Goal: Information Seeking & Learning: Learn about a topic

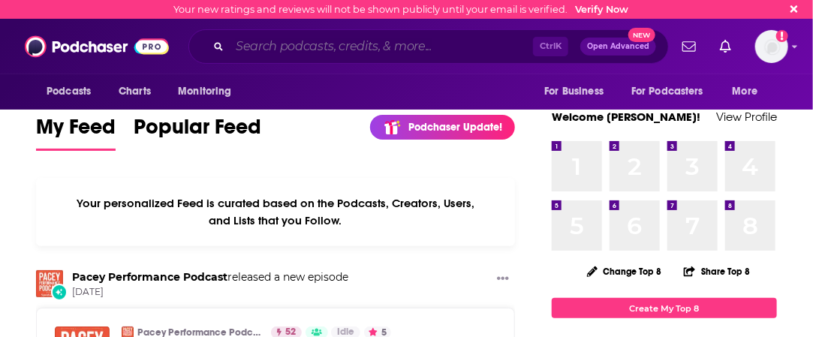
drag, startPoint x: 272, startPoint y: 46, endPoint x: 318, endPoint y: 43, distance: 45.9
click at [272, 46] on input "Search podcasts, credits, & more..." at bounding box center [381, 47] width 303 height 24
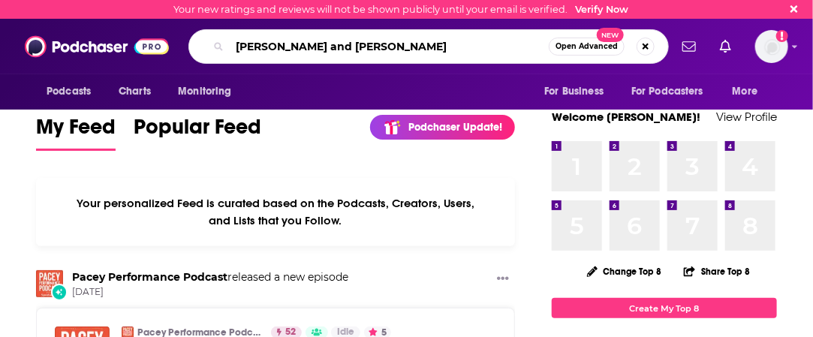
type input "[PERSON_NAME] and [PERSON_NAME]"
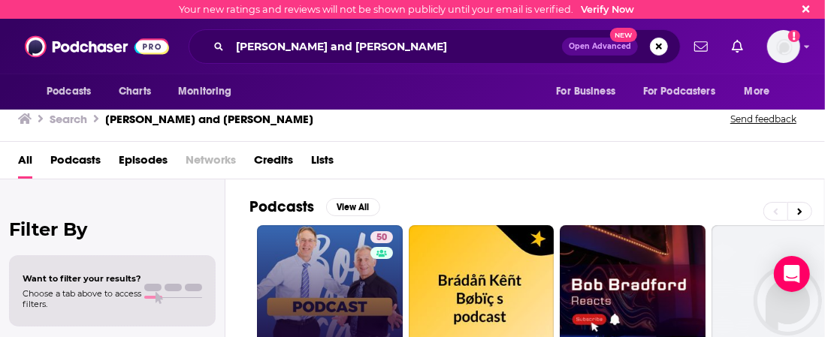
click at [308, 270] on link "50 [PERSON_NAME] and [PERSON_NAME]" at bounding box center [330, 298] width 146 height 146
